Goal: Information Seeking & Learning: Learn about a topic

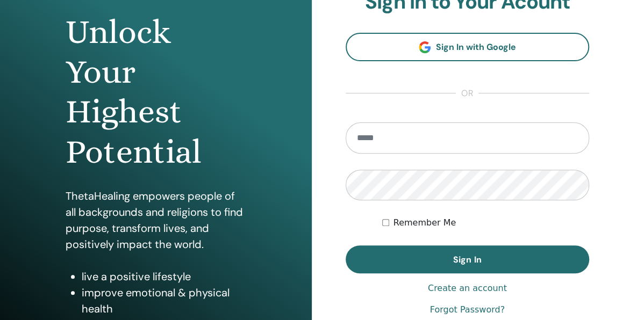
scroll to position [118, 0]
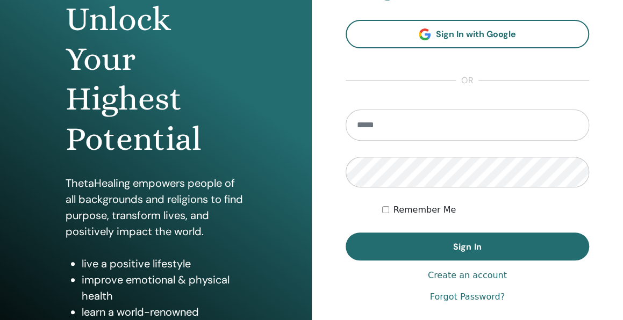
click at [476, 123] on input "email" at bounding box center [467, 125] width 244 height 31
type input "**********"
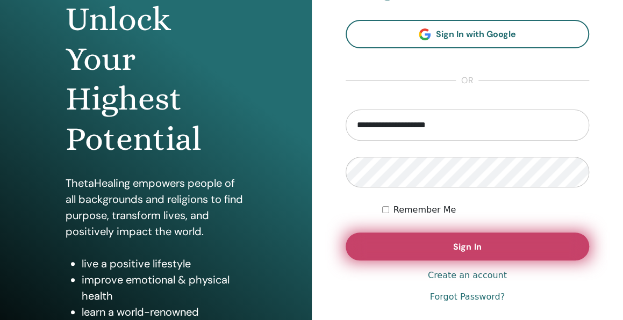
click at [451, 242] on button "Sign In" at bounding box center [467, 247] width 244 height 28
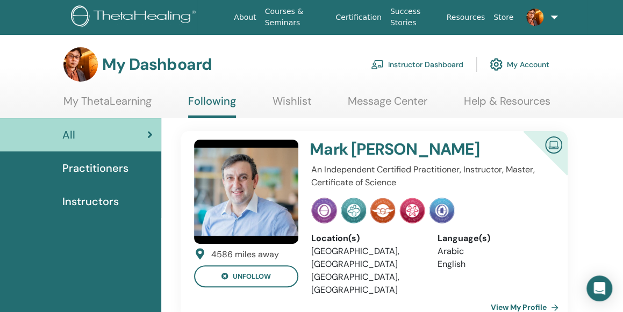
click at [108, 174] on span "Practitioners" at bounding box center [95, 168] width 66 height 16
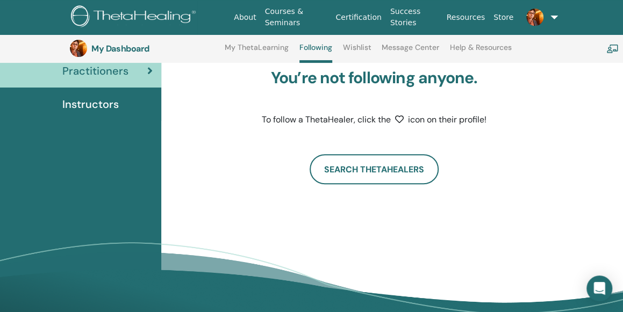
scroll to position [122, 0]
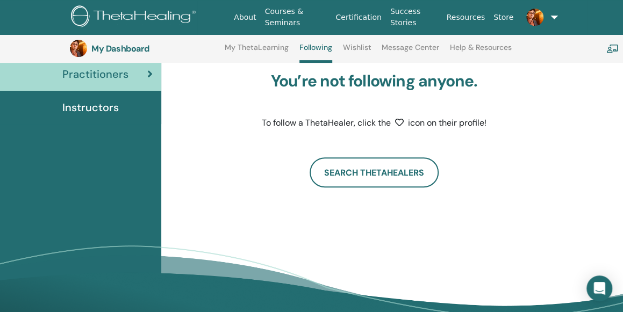
click at [108, 106] on span "Instructors" at bounding box center [90, 107] width 56 height 16
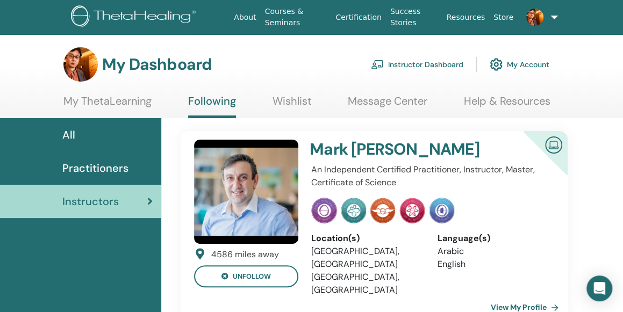
click at [141, 99] on link "My ThetaLearning" at bounding box center [107, 105] width 88 height 21
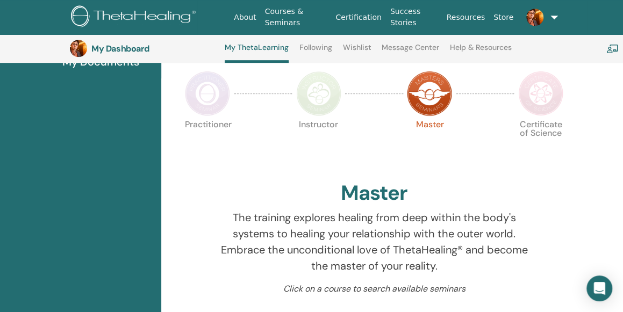
scroll to position [205, 0]
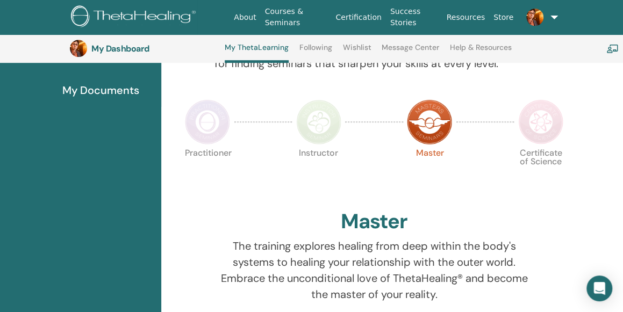
click at [213, 123] on img at bounding box center [207, 121] width 45 height 45
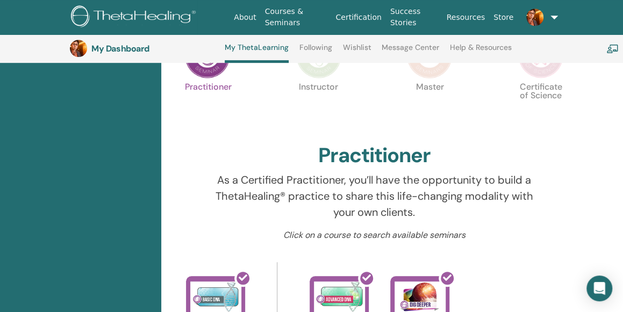
scroll to position [265, 0]
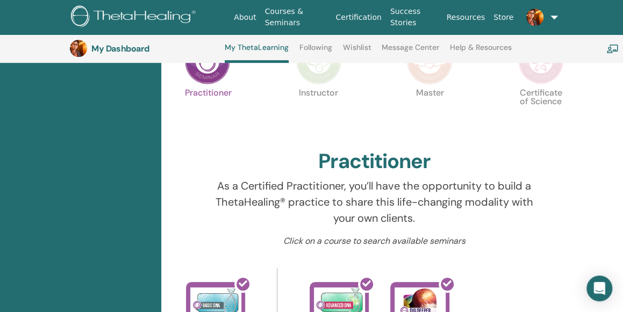
click at [547, 83] on img at bounding box center [540, 61] width 45 height 45
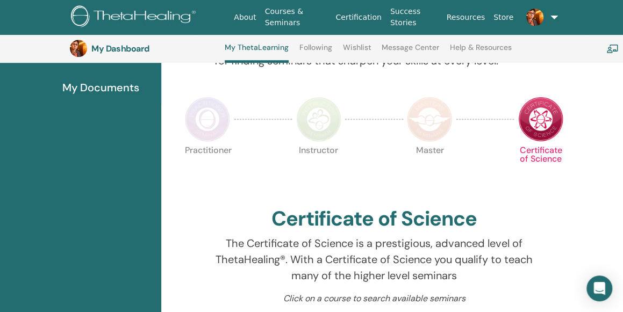
scroll to position [205, 0]
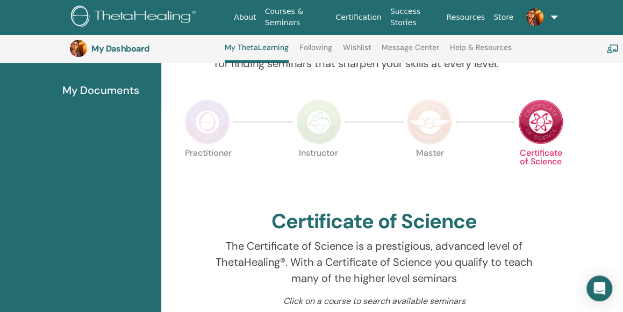
click at [212, 115] on img at bounding box center [207, 121] width 45 height 45
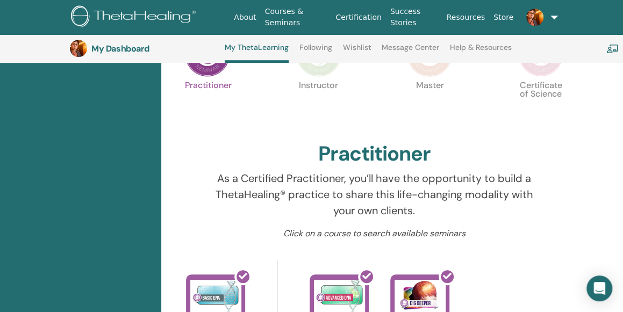
scroll to position [252, 0]
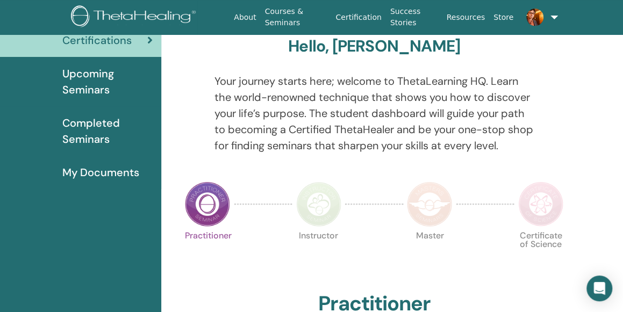
scroll to position [45, 0]
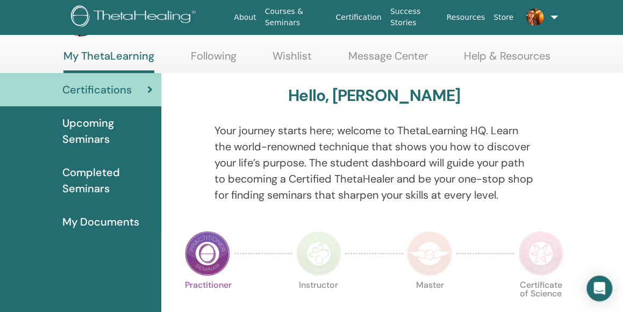
click at [437, 254] on img at bounding box center [429, 253] width 45 height 45
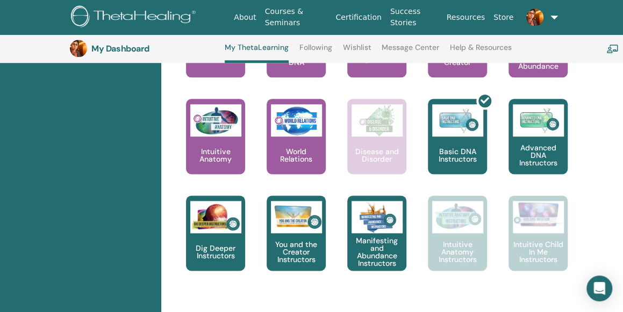
scroll to position [566, 0]
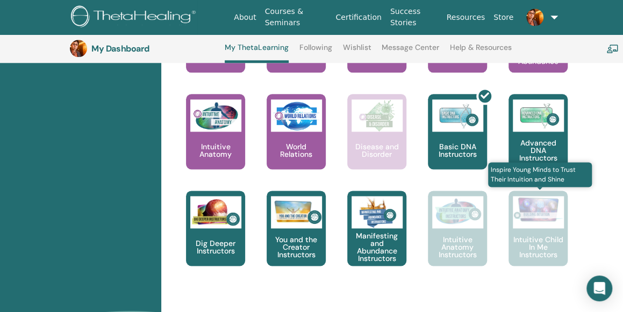
click at [529, 230] on div "Intuitive Child In Me Instructors" at bounding box center [537, 228] width 59 height 75
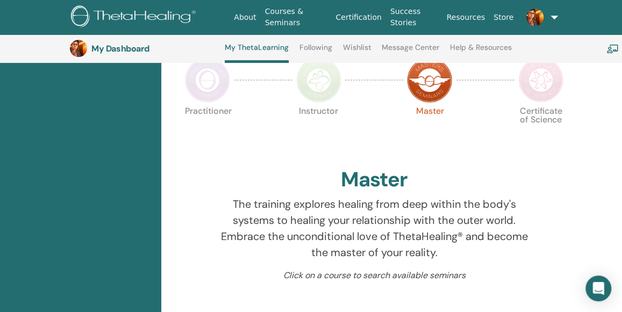
scroll to position [246, 0]
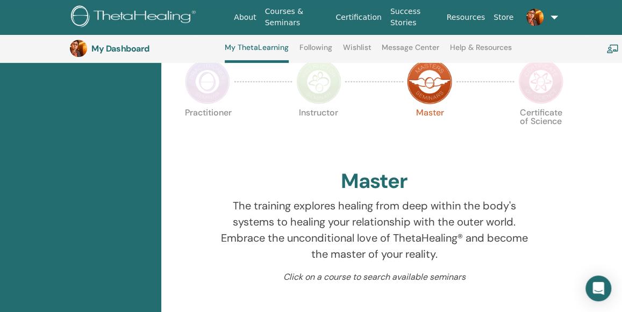
click at [323, 94] on img at bounding box center [318, 81] width 45 height 45
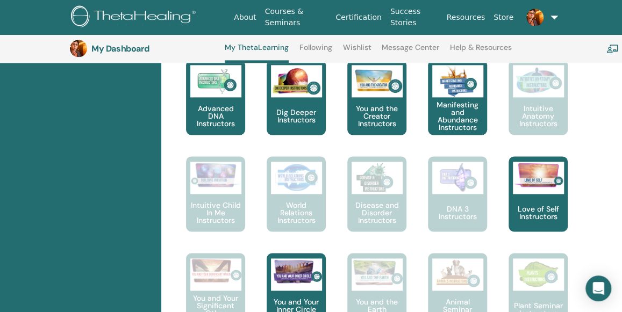
scroll to position [580, 0]
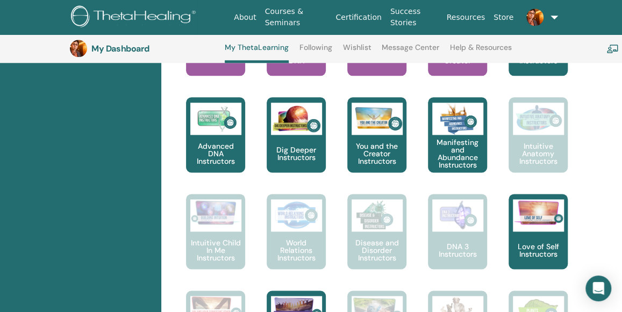
drag, startPoint x: 625, startPoint y: 53, endPoint x: 605, endPoint y: 141, distance: 90.3
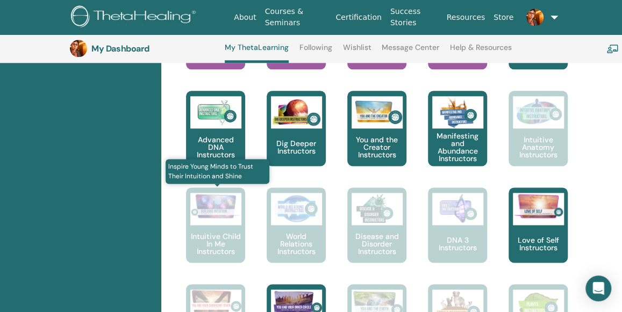
click at [208, 243] on p "Intuitive Child In Me Instructors" at bounding box center [215, 244] width 59 height 23
